Goal: Task Accomplishment & Management: Manage account settings

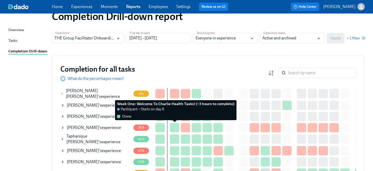
scroll to position [19, 0]
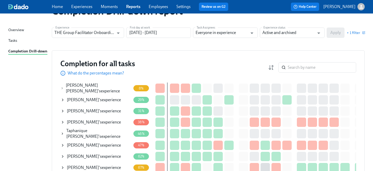
click at [63, 131] on icon at bounding box center [63, 133] width 4 height 4
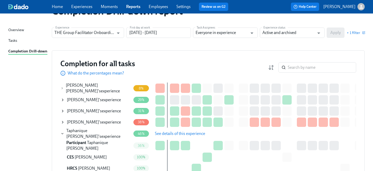
click at [159, 131] on span "See details of this experience" at bounding box center [180, 133] width 50 height 5
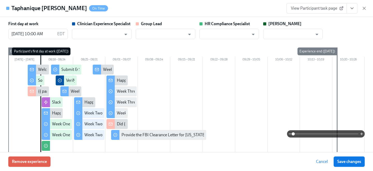
type input "[PERSON_NAME]"
type input "Itoro Udoeyop"
type input "Chelsey Mendoza"
type input "Paige Eber"
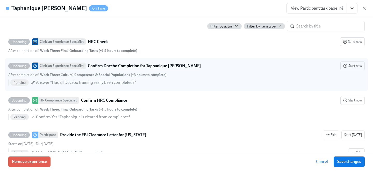
scroll to position [1116, 0]
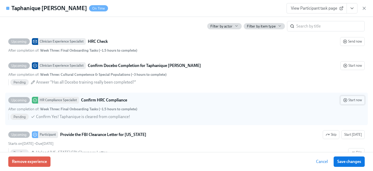
click at [346, 100] on circle "button" at bounding box center [344, 99] width 3 height 3
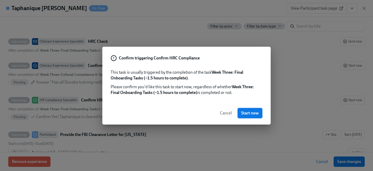
click at [260, 110] on button "Start now" at bounding box center [249, 113] width 25 height 10
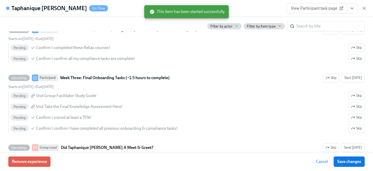
click at [350, 7] on icon "View task page" at bounding box center [351, 8] width 5 height 5
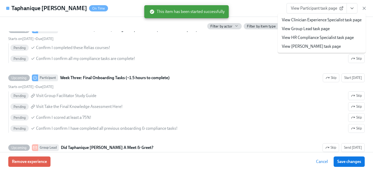
click at [326, 35] on link "View HR Compliance Specialist task page" at bounding box center [318, 38] width 72 height 6
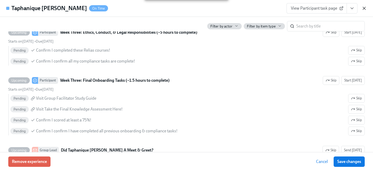
click at [366, 7] on icon "button" at bounding box center [363, 8] width 5 height 5
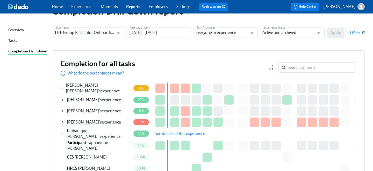
click at [62, 129] on div "Taphanique Ingram 's experience" at bounding box center [96, 133] width 70 height 11
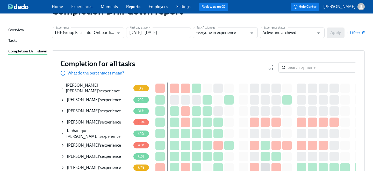
click at [62, 155] on icon at bounding box center [62, 156] width 1 height 2
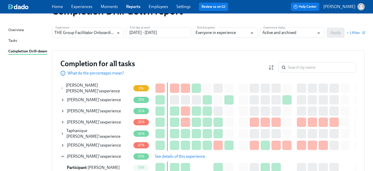
click at [178, 153] on span "See details of this experience" at bounding box center [180, 155] width 50 height 5
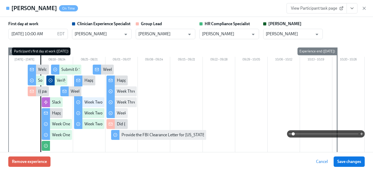
click at [350, 8] on icon "View task page" at bounding box center [351, 8] width 5 height 5
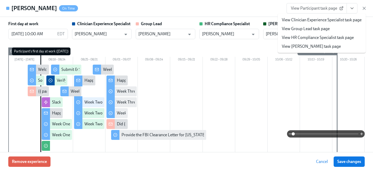
click at [265, 12] on div "Amanda Lowrey On Time View Participant task page View Clinician Experience Spec…" at bounding box center [186, 8] width 373 height 17
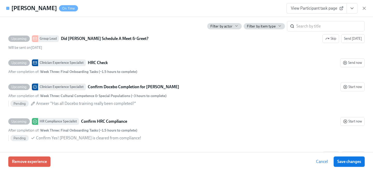
scroll to position [1100, 0]
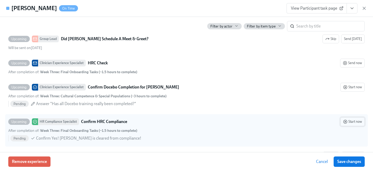
click at [346, 120] on circle "button" at bounding box center [344, 121] width 3 height 3
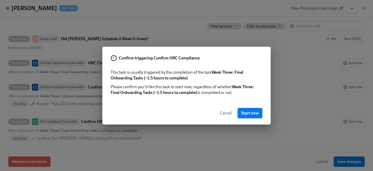
click at [247, 113] on span "Start now" at bounding box center [250, 112] width 18 height 5
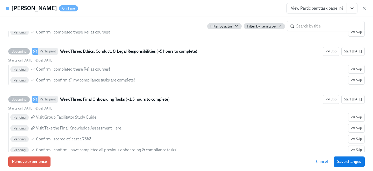
click at [352, 7] on icon "View task page" at bounding box center [351, 8] width 5 height 5
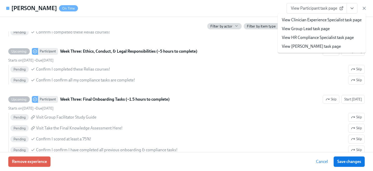
click at [319, 39] on link "View HR Compliance Specialist task page" at bounding box center [318, 38] width 72 height 6
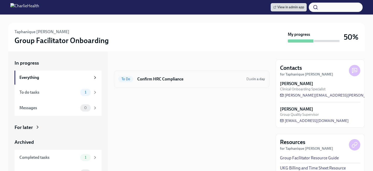
click at [180, 74] on div "To Do Confirm HRC Compliance Due in a day" at bounding box center [191, 78] width 155 height 17
click at [172, 77] on h6 "Confirm HRC Compliance" at bounding box center [189, 79] width 105 height 6
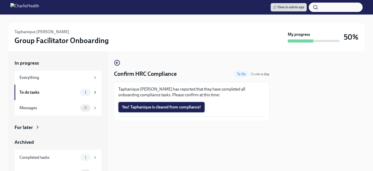
click at [148, 105] on span "Yes! Taphanique is cleared from compliance!" at bounding box center [161, 106] width 79 height 5
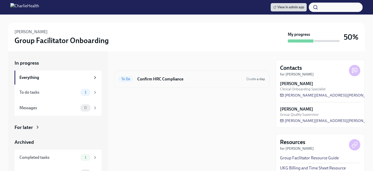
click at [152, 80] on h6 "Confirm HRC Compliance" at bounding box center [189, 79] width 105 height 6
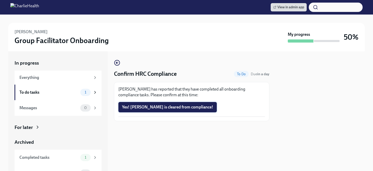
click at [144, 108] on span "Yes! [PERSON_NAME] is cleared from compliance!" at bounding box center [167, 106] width 91 height 5
